Goal: Navigation & Orientation: Find specific page/section

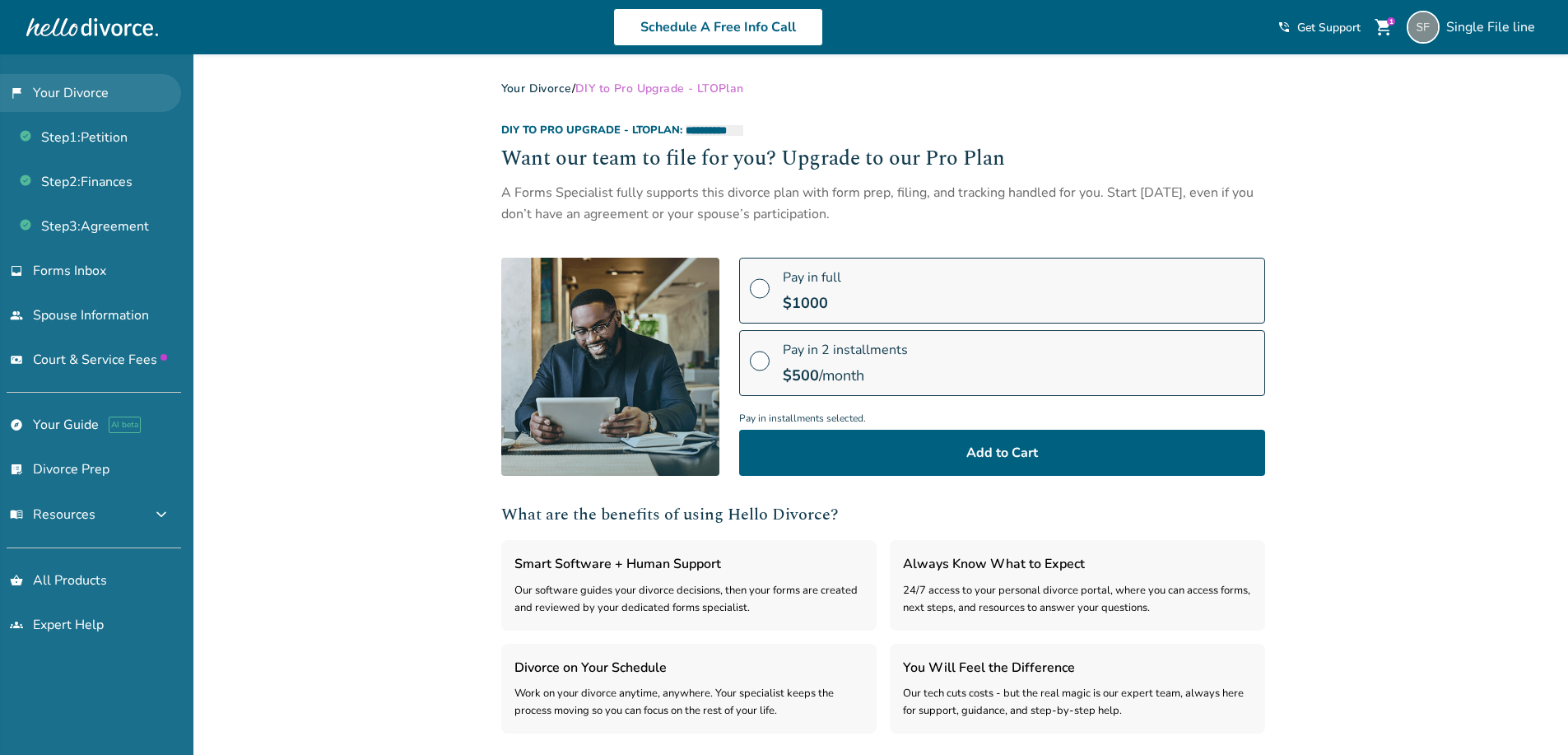
click at [63, 97] on link "flag_2 Your Divorce" at bounding box center [90, 93] width 181 height 38
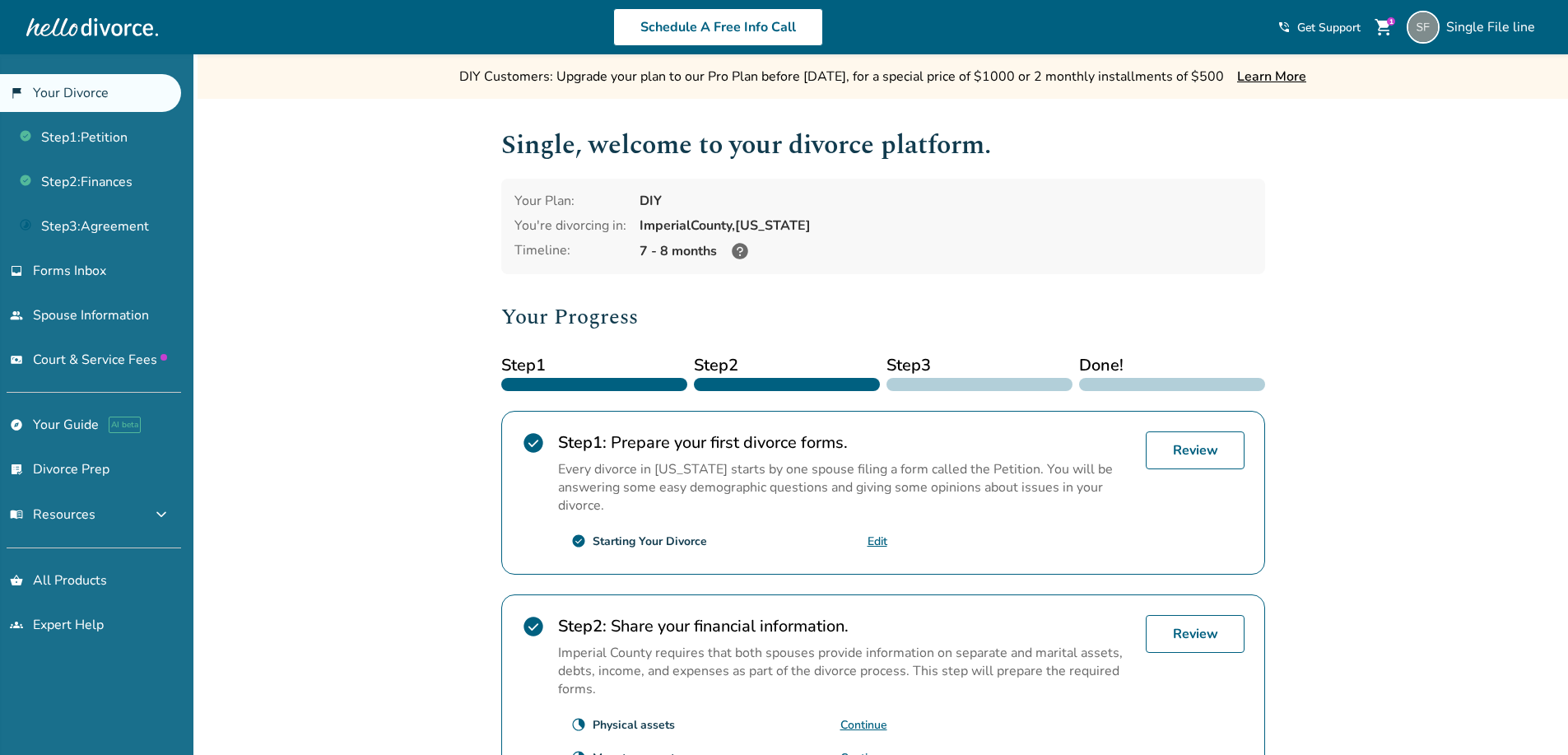
drag, startPoint x: 1218, startPoint y: 168, endPoint x: 1551, endPoint y: 162, distance: 333.1
drag, startPoint x: 1440, startPoint y: 154, endPoint x: 478, endPoint y: 109, distance: 963.1
drag, startPoint x: 1237, startPoint y: 76, endPoint x: 432, endPoint y: 83, distance: 805.0
click at [432, 83] on div "DIY Customers: Upgrade your plan to our Pro Plan before [DATE], for a special p…" at bounding box center [882, 76] width 1370 height 44
